Goal: Transaction & Acquisition: Download file/media

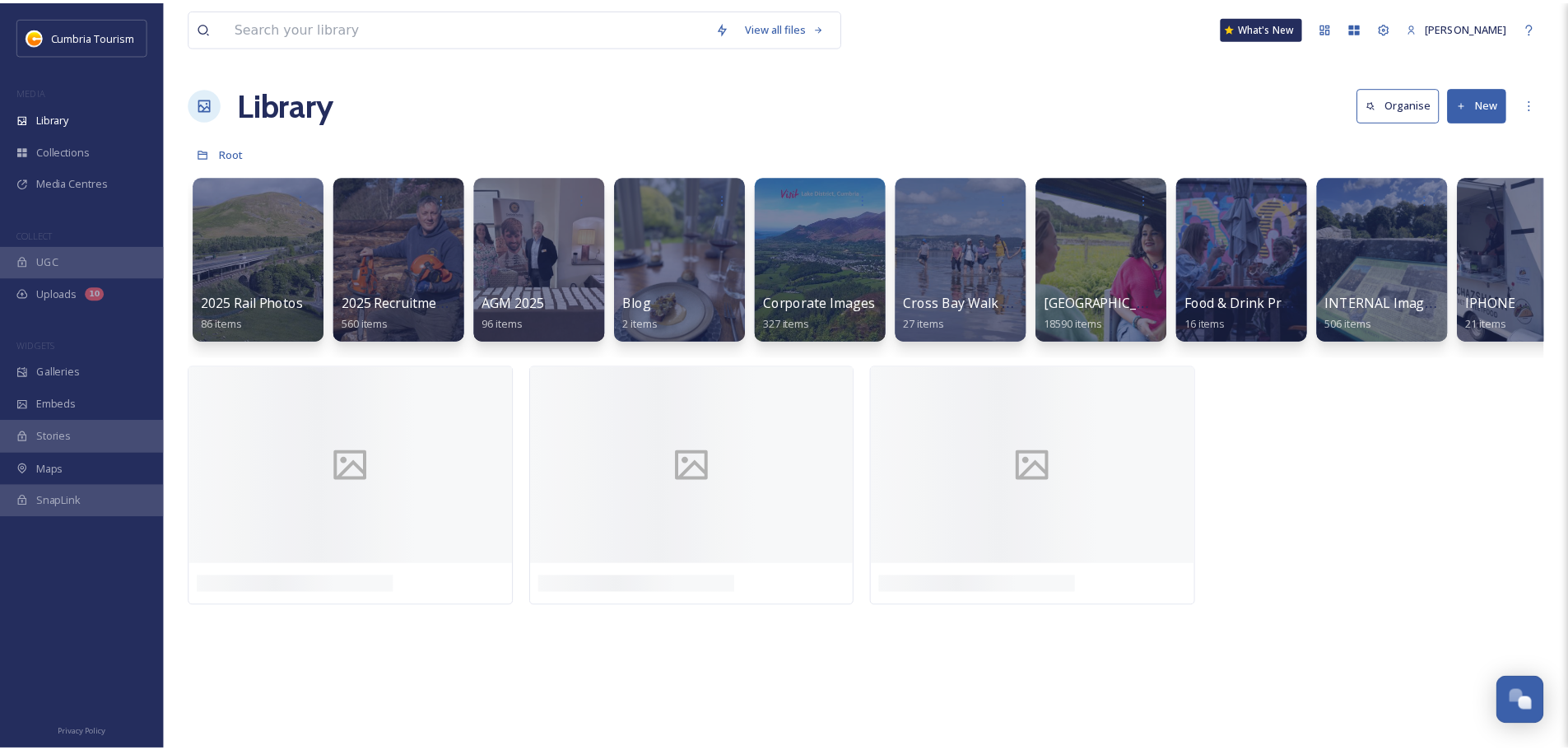
scroll to position [7114, 0]
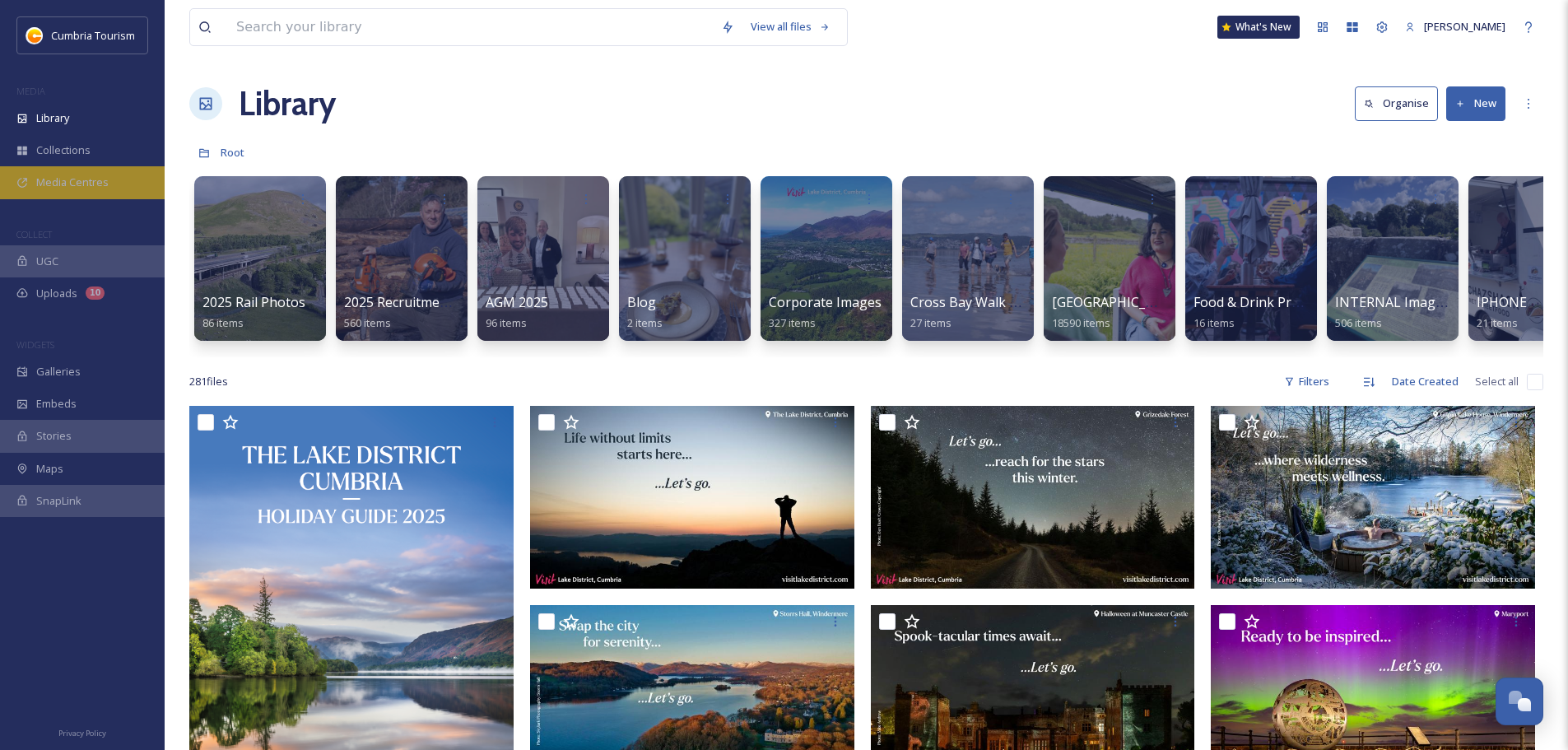
click at [47, 181] on span "Media Centres" at bounding box center [73, 182] width 73 height 16
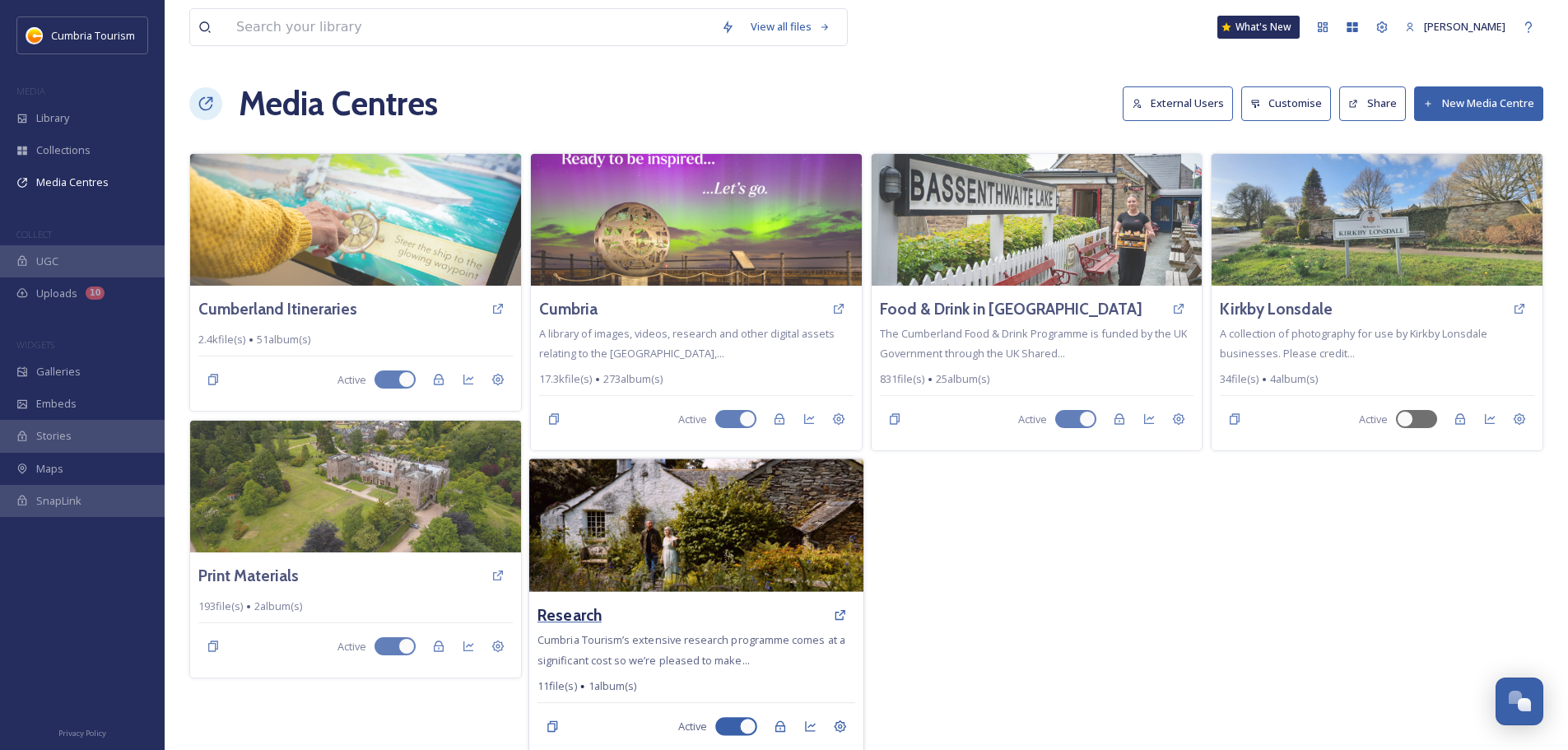
click at [548, 614] on h3 "Research" at bounding box center [569, 616] width 64 height 24
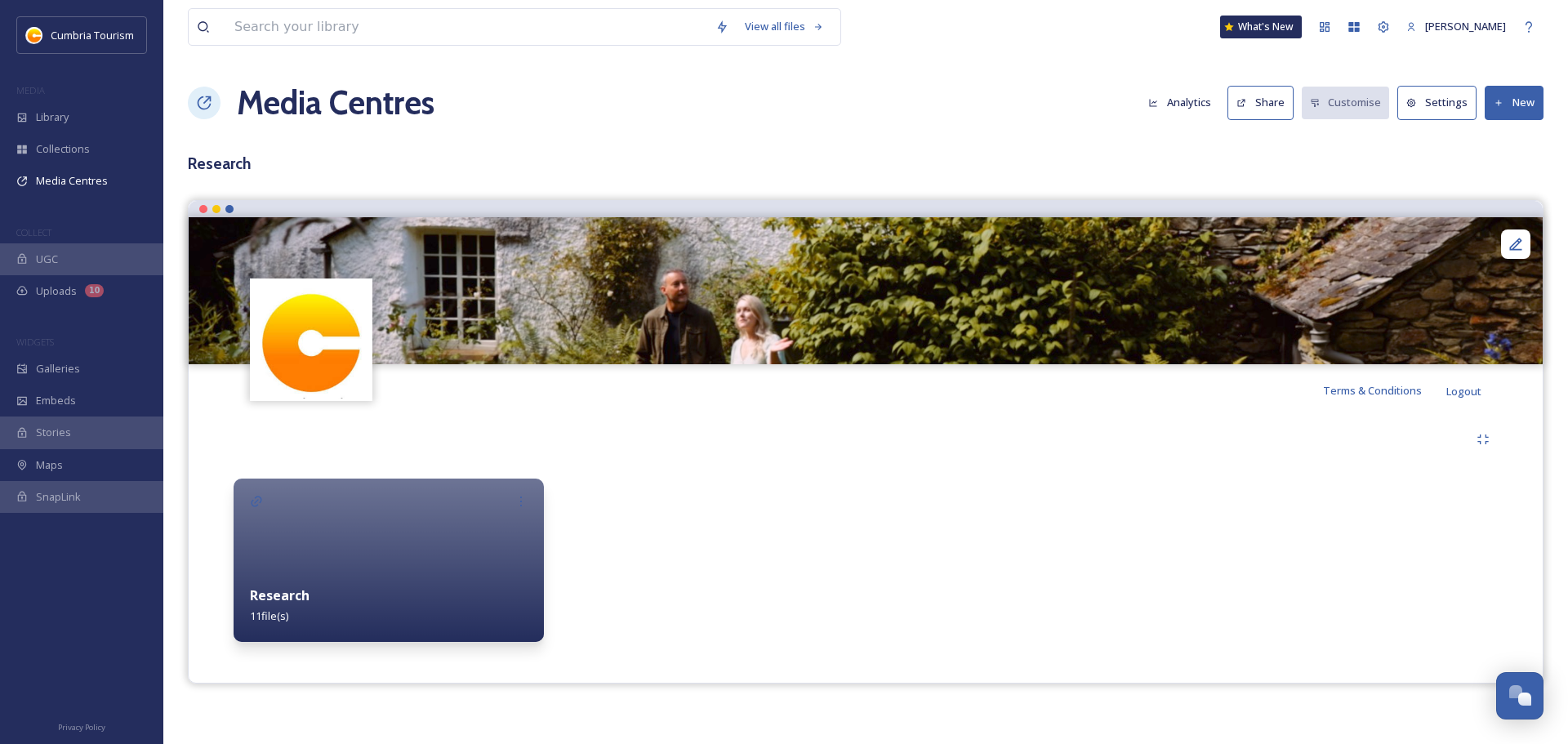
click at [272, 594] on strong "Research" at bounding box center [280, 594] width 60 height 18
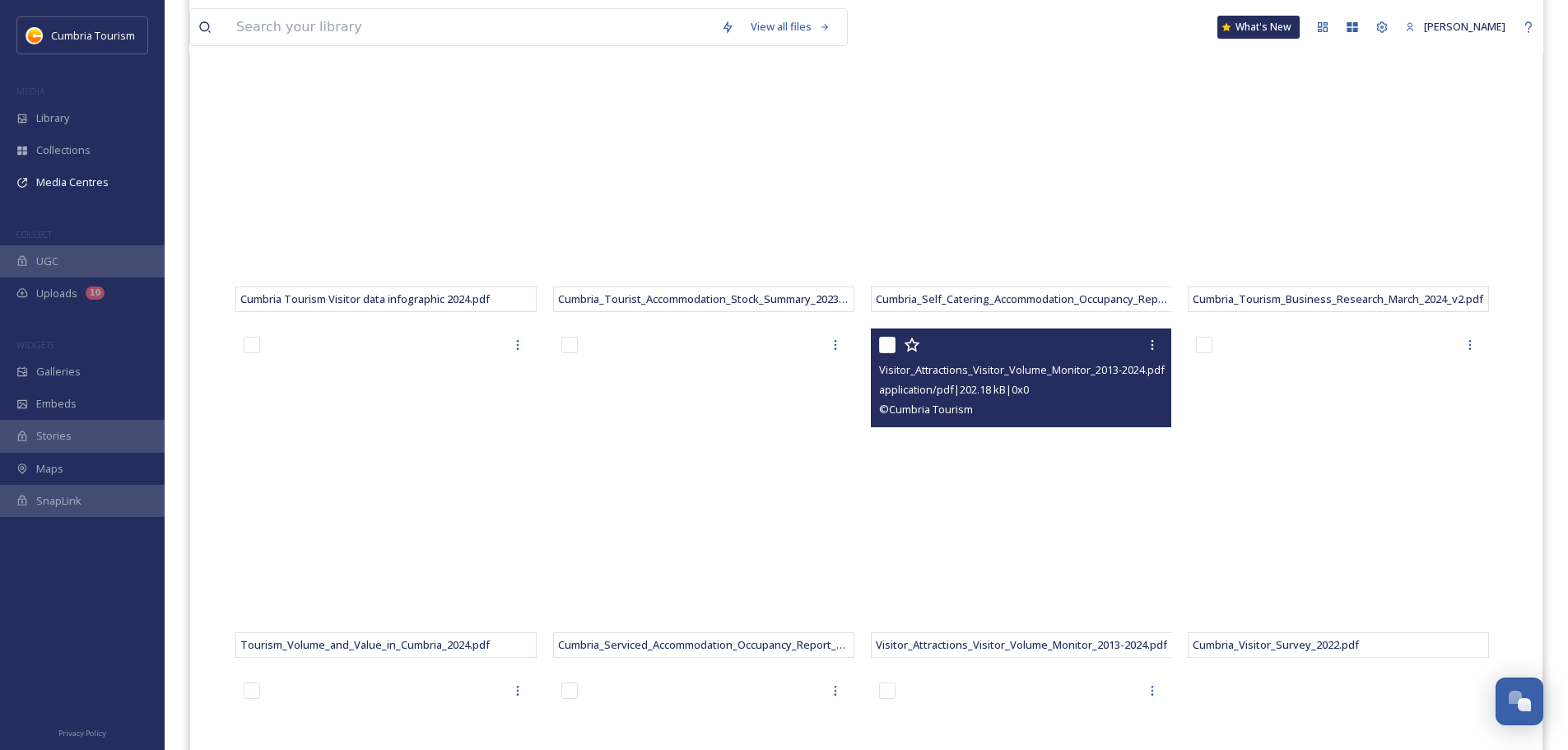
scroll to position [659, 0]
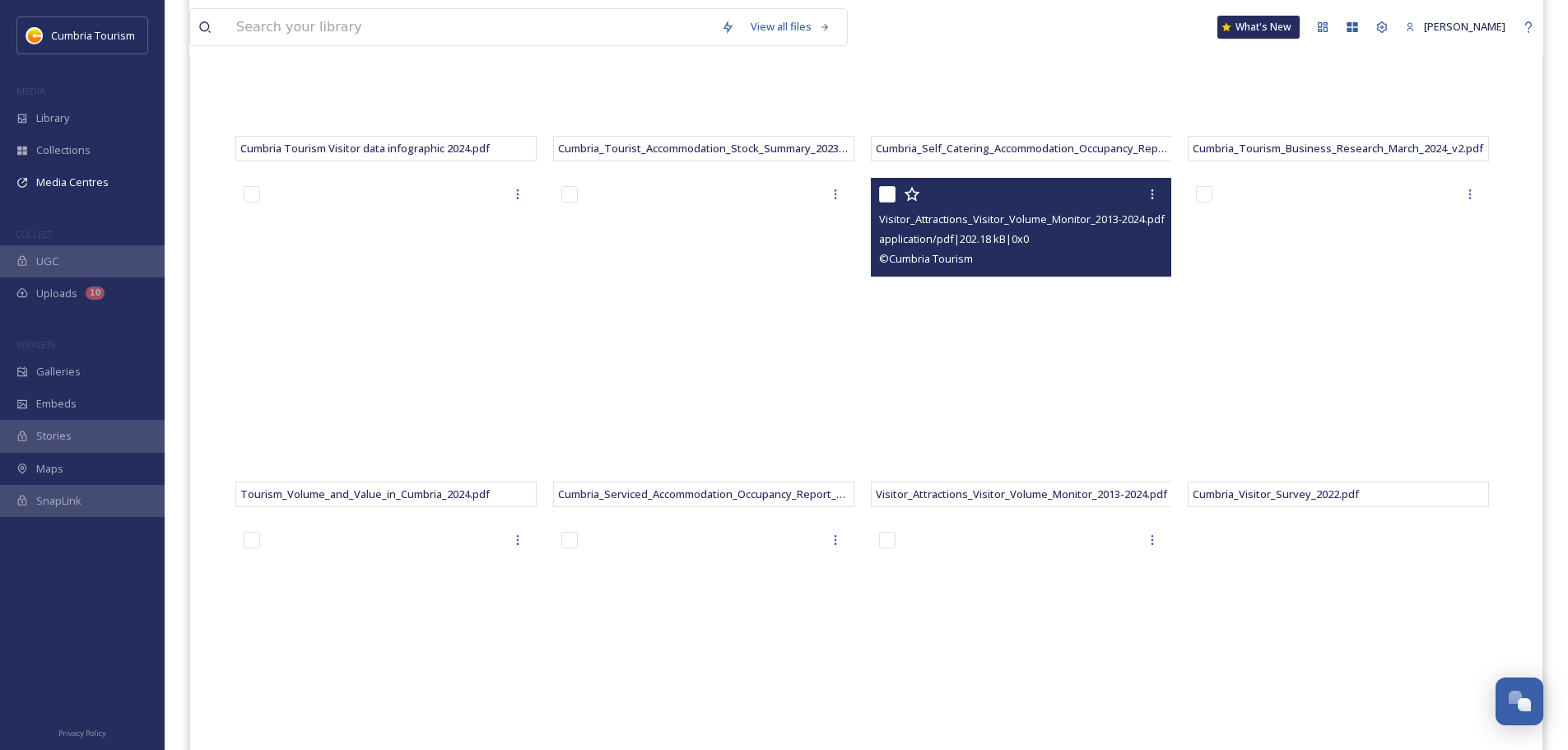
click at [958, 220] on span "Visitor_Attractions_Visitor_Volume_Monitor_2013-2024.pdf" at bounding box center [1021, 219] width 286 height 15
click at [1012, 234] on span "application/pdf | 202.18 kB | 0 x 0" at bounding box center [953, 239] width 150 height 15
click at [983, 265] on div "© Cumbria Tourism" at bounding box center [1023, 258] width 289 height 20
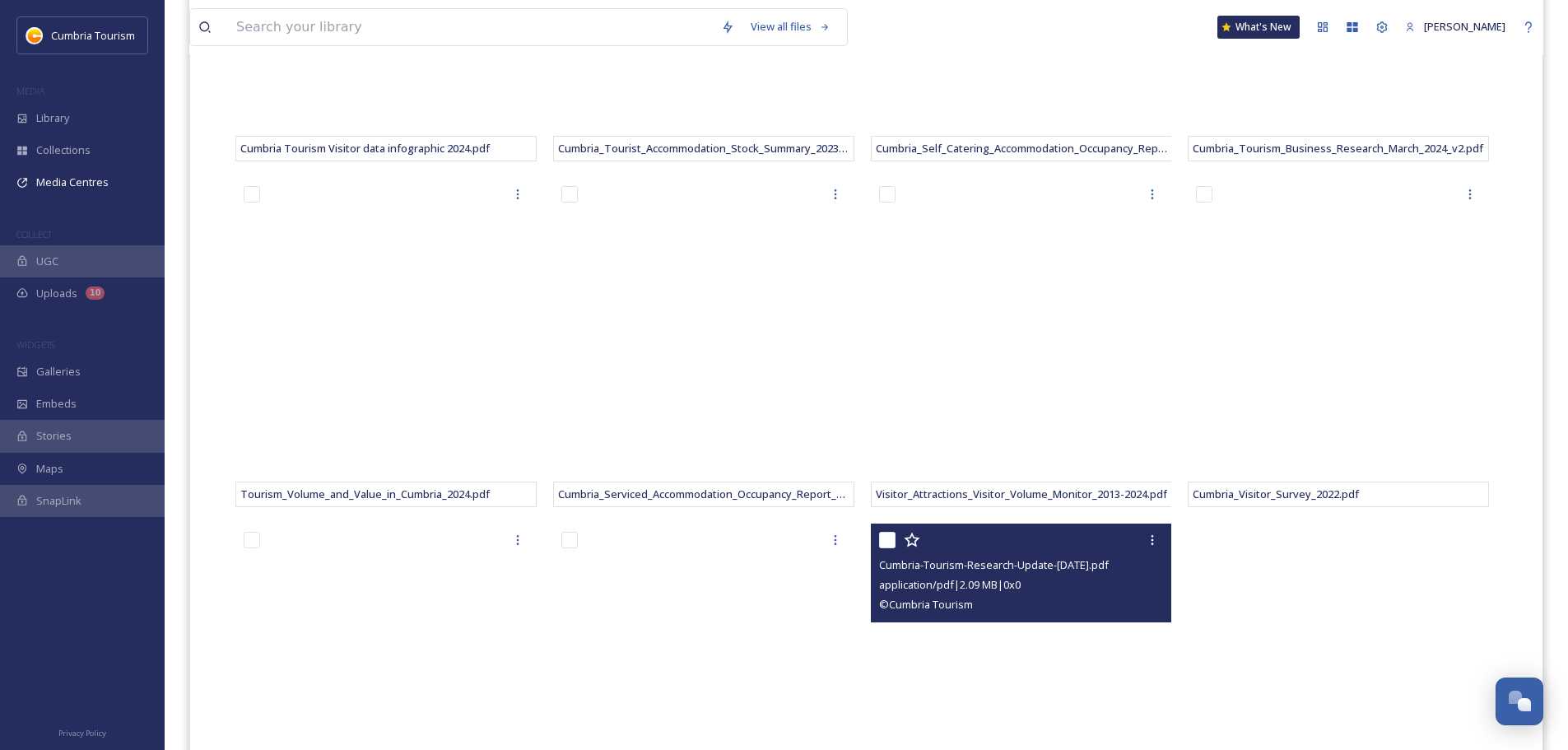
click at [1041, 558] on span "Cumbria-Tourism-Research-Update-[DATE].pdf" at bounding box center [993, 565] width 230 height 15
click at [880, 575] on div "application/pdf | 2.09 MB | 0 x 0" at bounding box center [1023, 584] width 289 height 20
click at [938, 621] on div "Cumbria-Tourism-Research-Update-[DATE].pdf application/pdf | 2.09 MB | 0 x 0 © …" at bounding box center [1021, 573] width 301 height 99
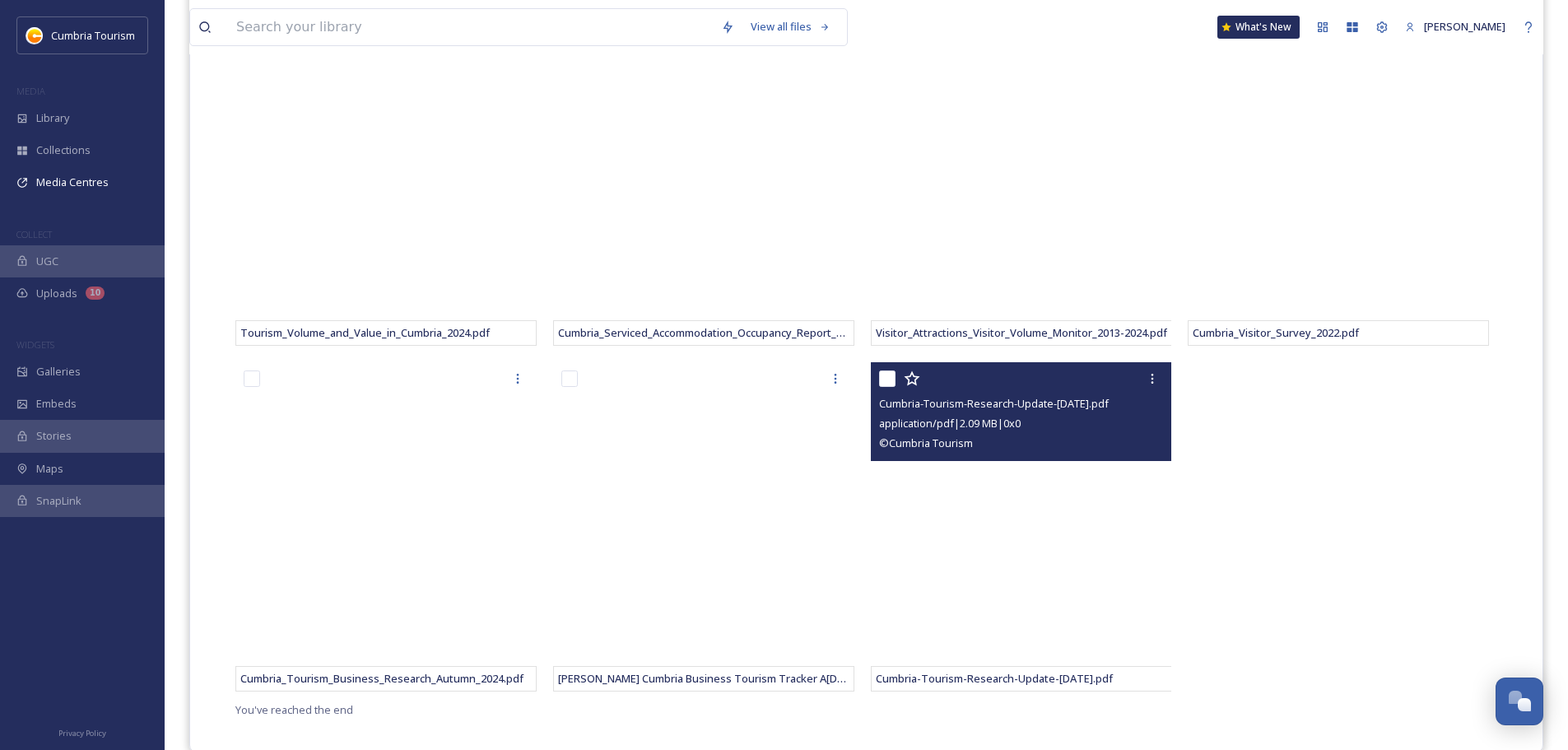
scroll to position [824, 0]
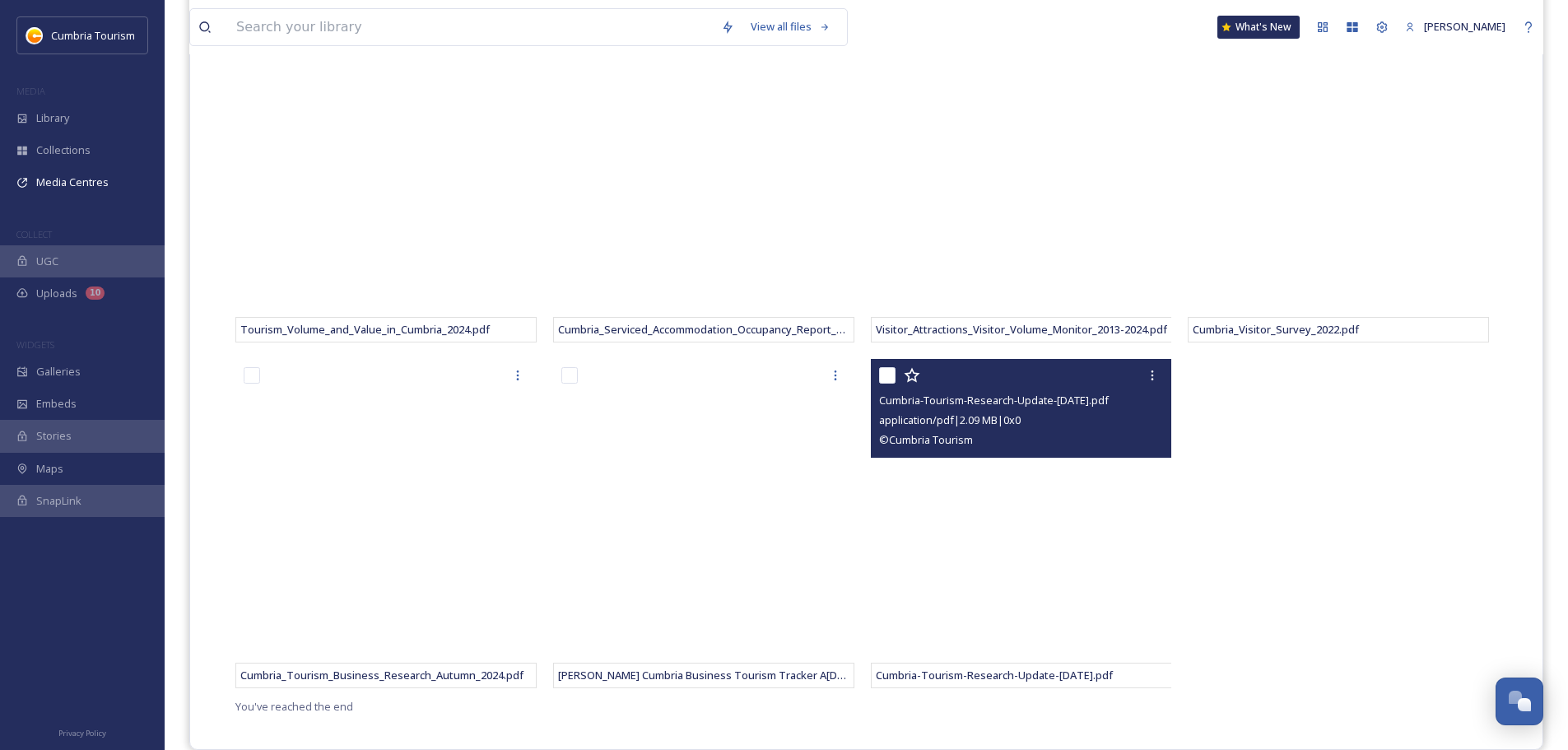
click at [1261, 574] on div "Cumbria_Tourism_Business_Research_March_2024_v2.pdf Cumbria_Visitor_Survey_2022…" at bounding box center [1342, 181] width 310 height 1029
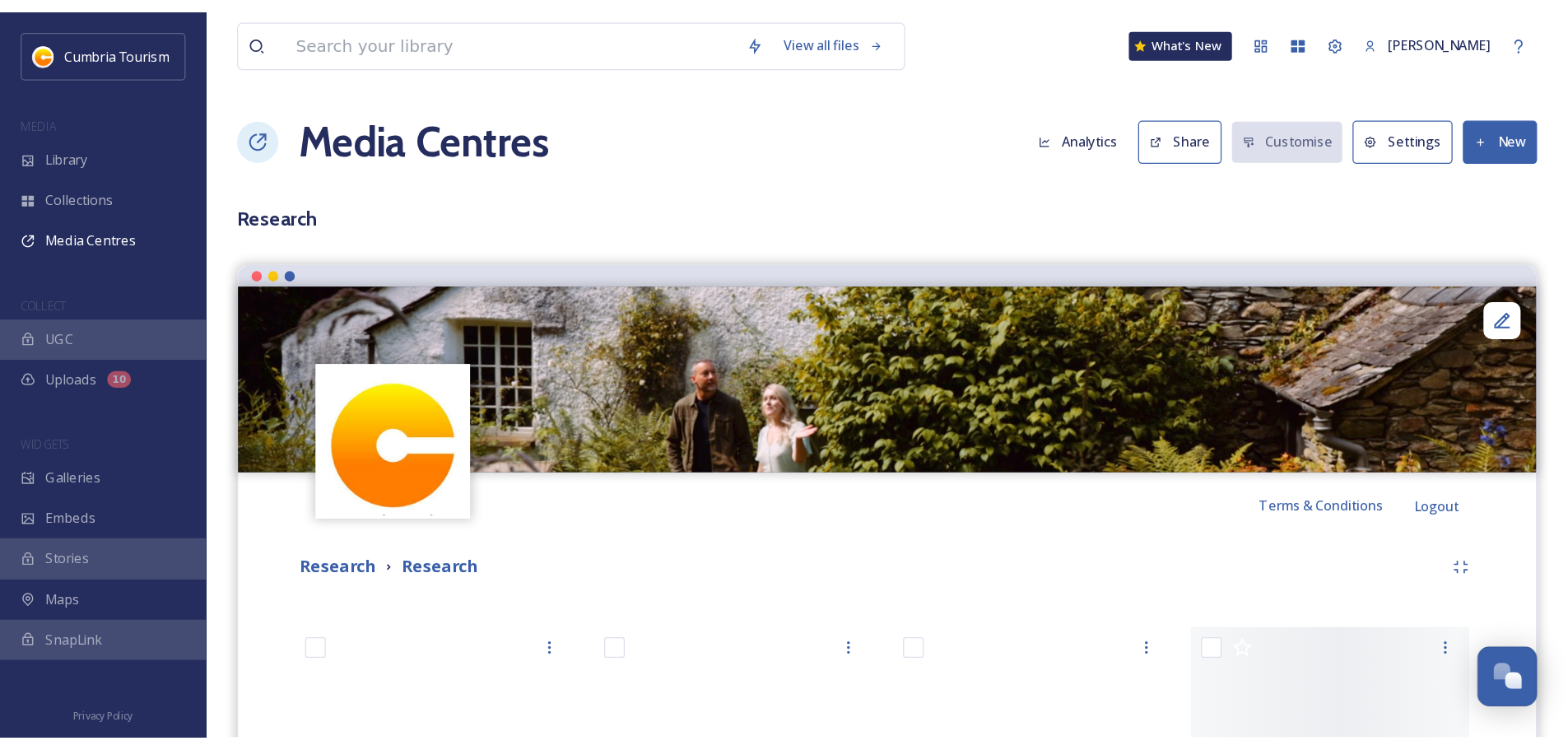
scroll to position [7114, 0]
